Goal: Information Seeking & Learning: Find specific fact

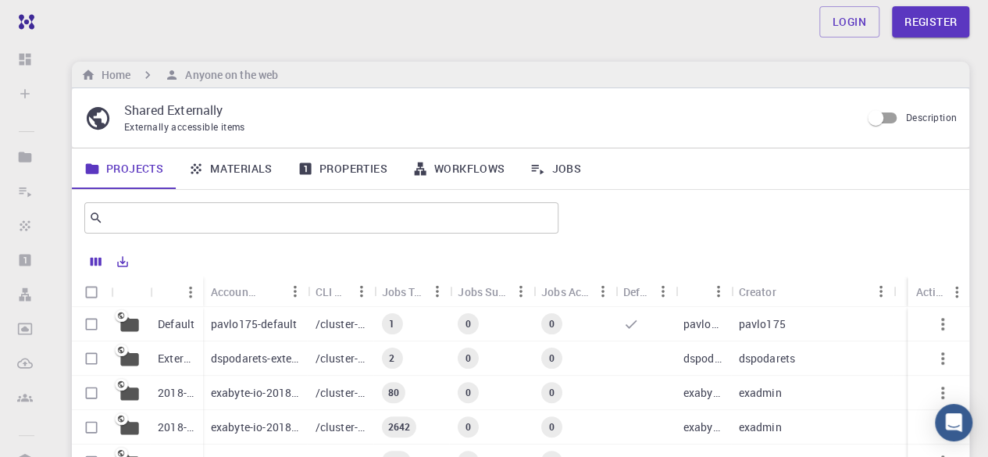
click at [254, 158] on link "Materials" at bounding box center [230, 168] width 109 height 41
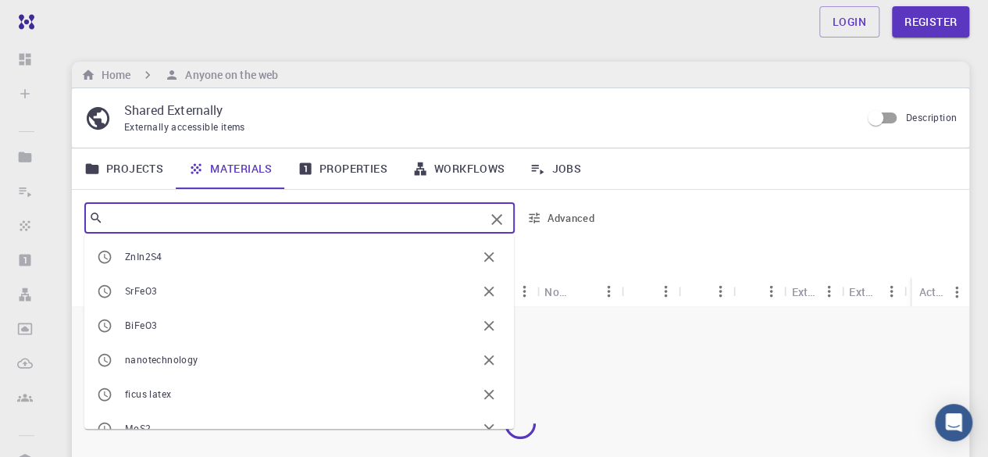
click at [265, 223] on input "text" at bounding box center [293, 218] width 381 height 22
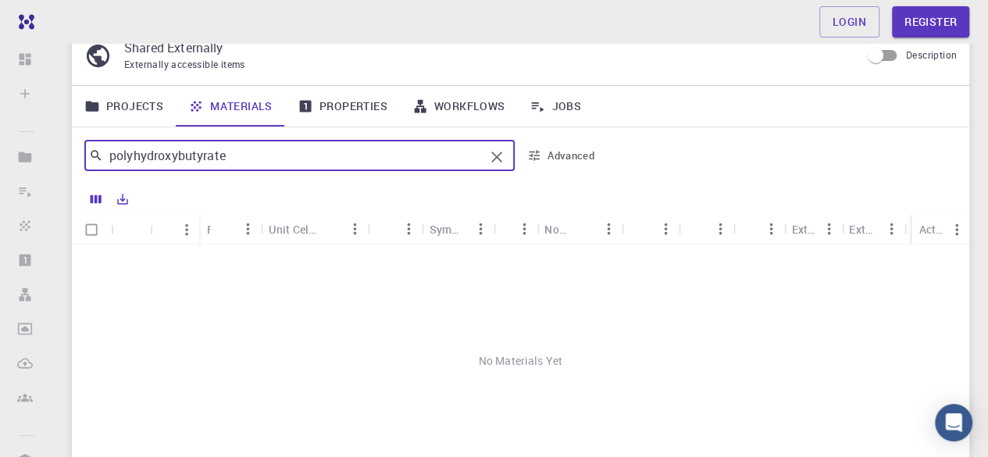
scroll to position [62, 0]
click at [253, 159] on input "polyhydroxybutyrate" at bounding box center [293, 156] width 381 height 22
click at [61, 165] on div "Login Register Home Anyone on the web Shared Externally Externally accessible i…" at bounding box center [520, 289] width 935 height 702
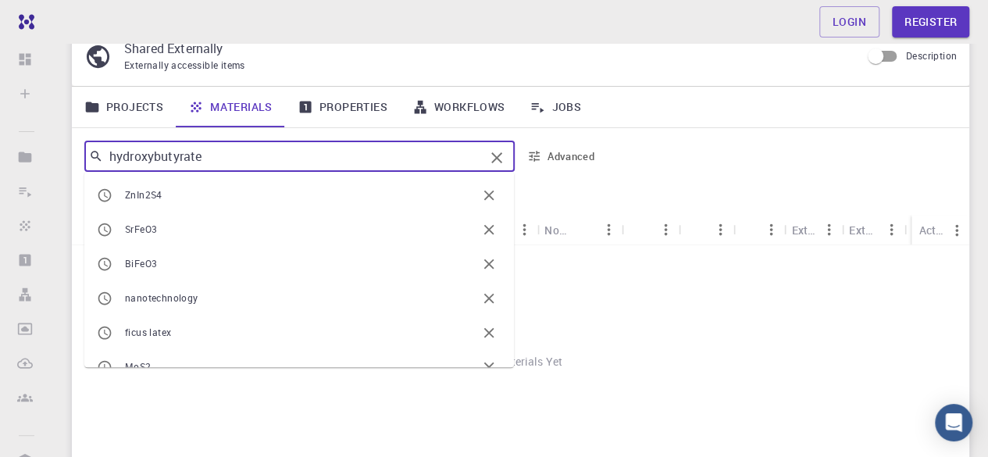
type input "hydroxybutyrate"
click at [244, 150] on input "hydroxybutyrate" at bounding box center [293, 156] width 381 height 22
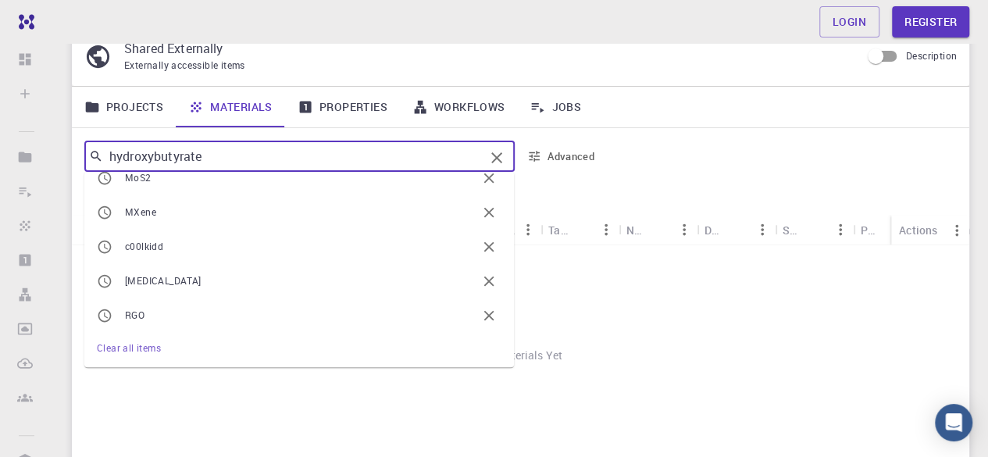
drag, startPoint x: 226, startPoint y: 162, endPoint x: 0, endPoint y: 185, distance: 226.9
click at [0, 185] on div "Free Dashboard Sign In (Sign Up) to Access Create Sign In (Sign Up) to Access N…" at bounding box center [494, 289] width 988 height 702
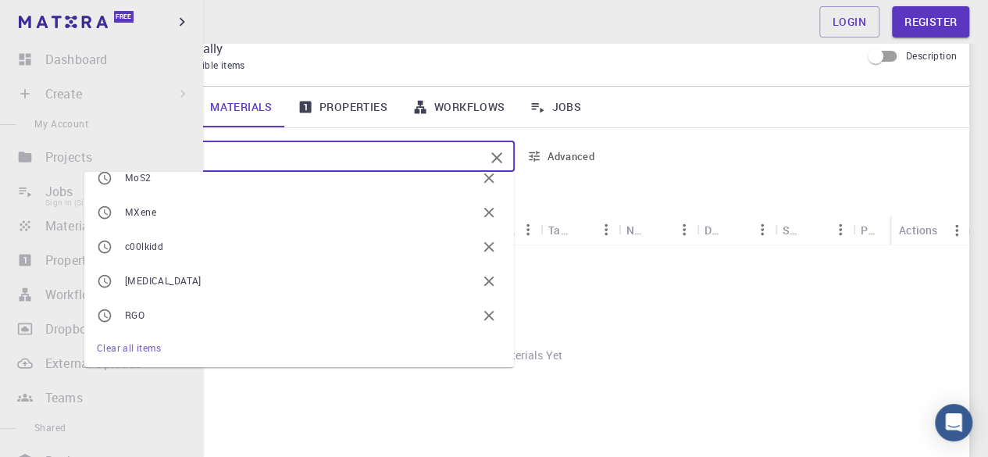
scroll to position [0, 0]
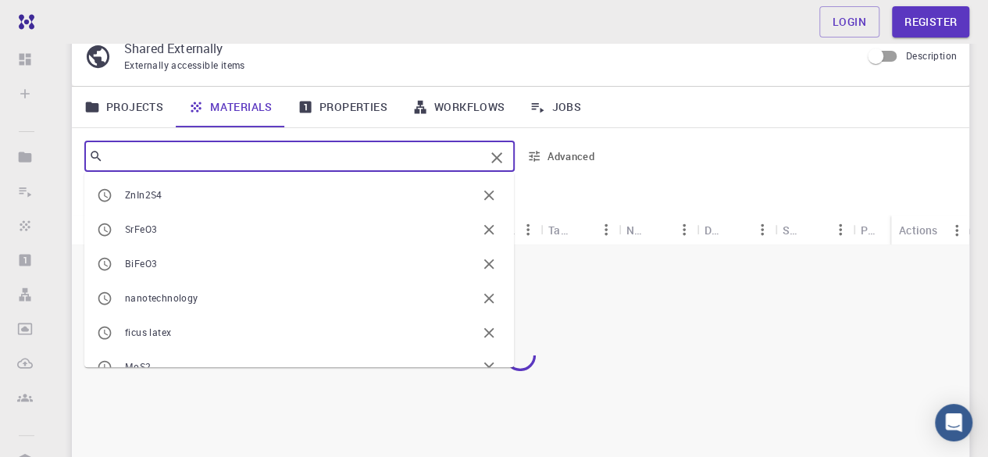
click at [755, 129] on div "​ ZnIn2S4 SrFeO3 BiFeO3 nanotechnology ficus latex MoS2 MXene c00lkidd [MEDICAL…" at bounding box center [520, 156] width 897 height 56
